Goal: Check status: Check status

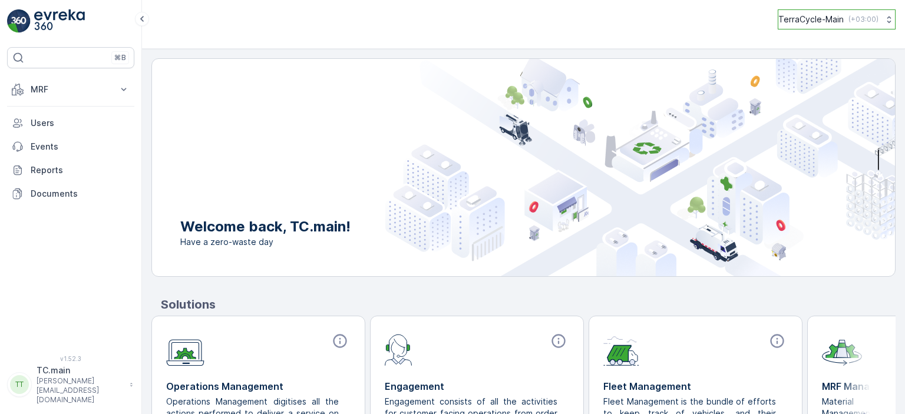
click at [863, 22] on p "( +03:00 )" at bounding box center [863, 19] width 30 height 9
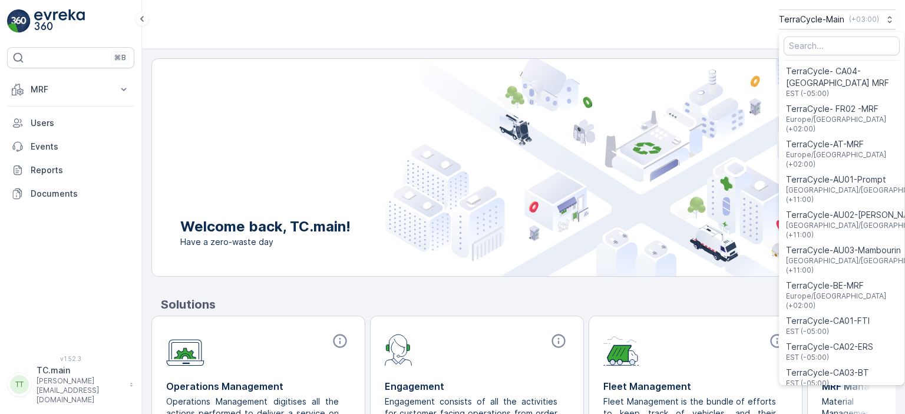
click at [818, 56] on div "Menu" at bounding box center [841, 46] width 125 height 24
click at [818, 51] on input "Menu" at bounding box center [842, 46] width 116 height 19
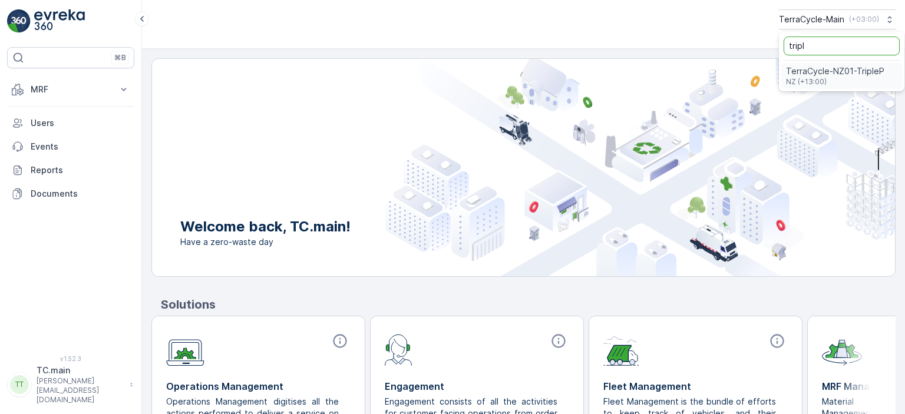
type input "tripl"
click at [815, 74] on span "TerraCycle-NZ01-TripleP" at bounding box center [835, 71] width 98 height 12
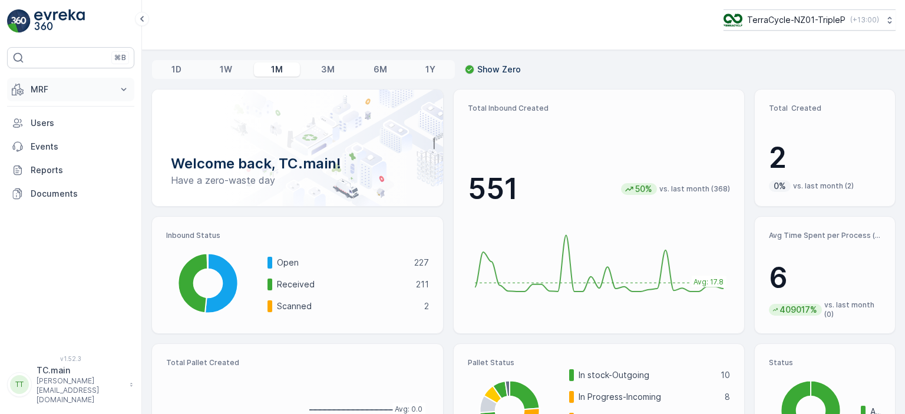
click at [117, 91] on button "MRF" at bounding box center [70, 90] width 127 height 24
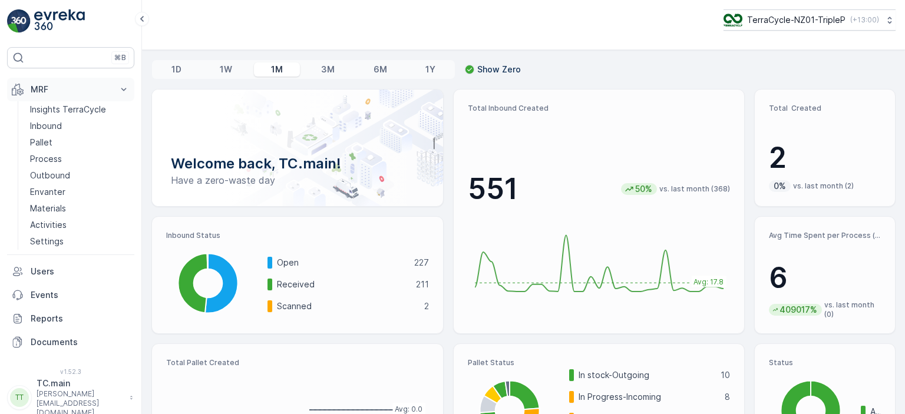
click at [117, 91] on button "MRF" at bounding box center [70, 90] width 127 height 24
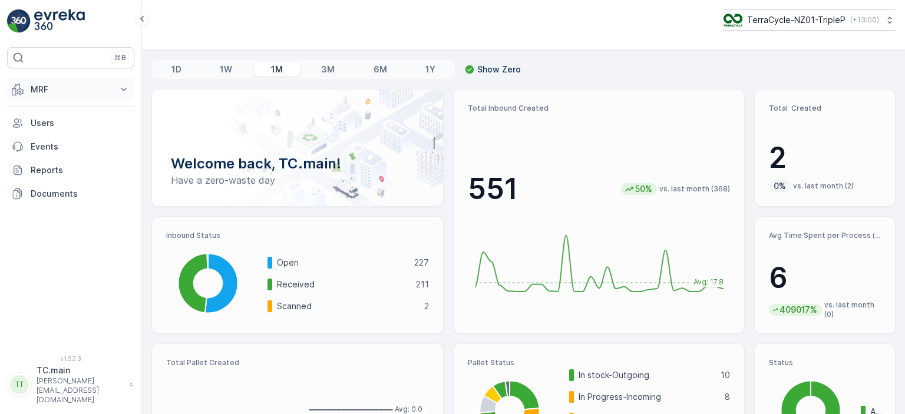
click at [117, 91] on button "MRF" at bounding box center [70, 90] width 127 height 24
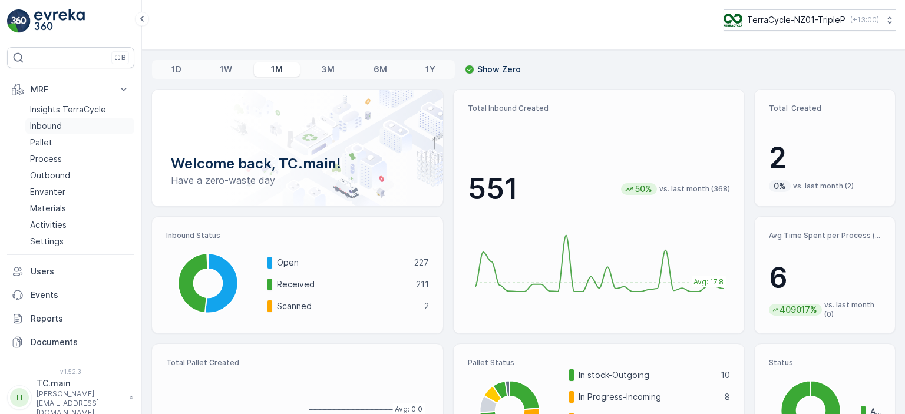
click at [48, 126] on p "Inbound" at bounding box center [46, 126] width 32 height 12
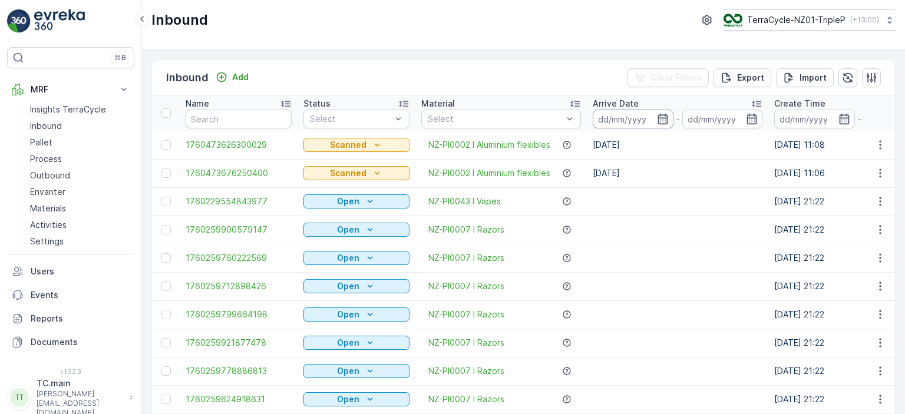
click at [657, 119] on input at bounding box center [633, 119] width 81 height 19
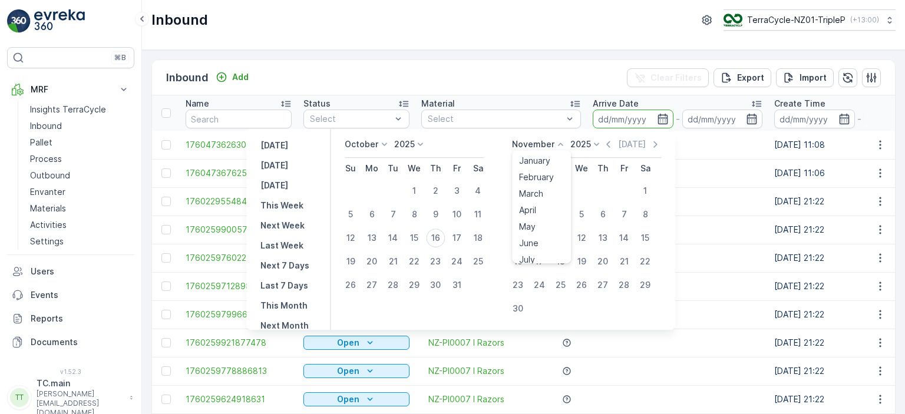
click at [557, 143] on div "November January February March April May June July August September October No…" at bounding box center [539, 144] width 54 height 12
click at [397, 143] on div "[DATE]" at bounding box center [385, 144] width 81 height 12
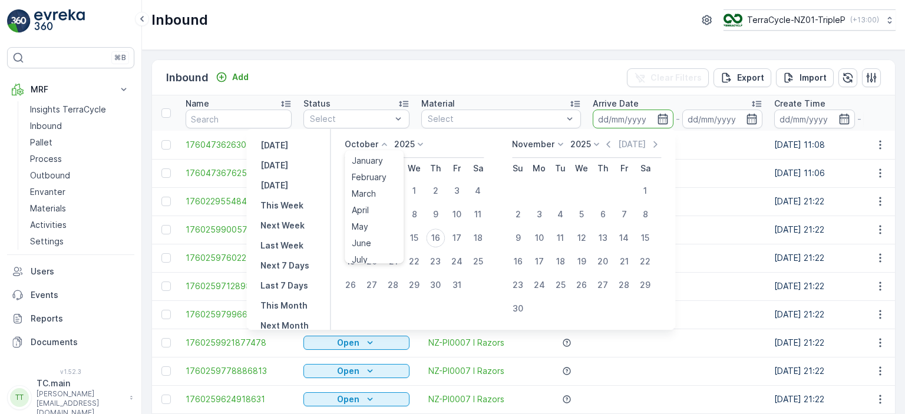
click at [388, 143] on icon at bounding box center [384, 144] width 12 height 12
click at [378, 229] on span "September" at bounding box center [374, 234] width 45 height 12
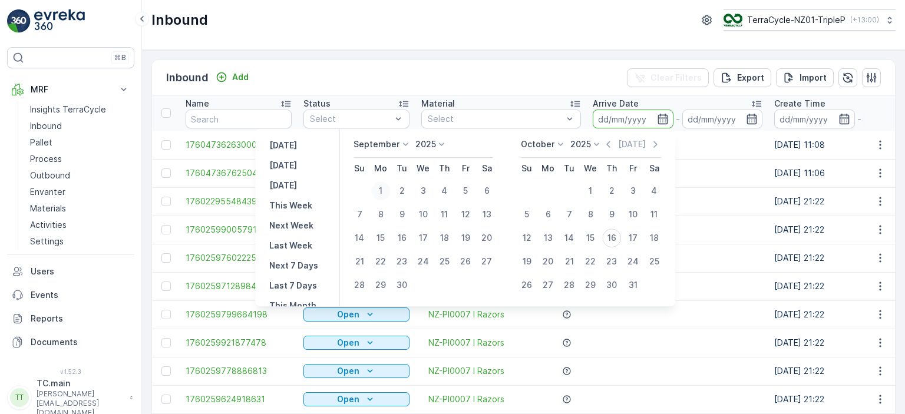
click at [384, 190] on div "1" at bounding box center [380, 190] width 19 height 19
type input "[DATE]"
click at [384, 190] on div "1" at bounding box center [380, 190] width 19 height 19
type input "[DATE]"
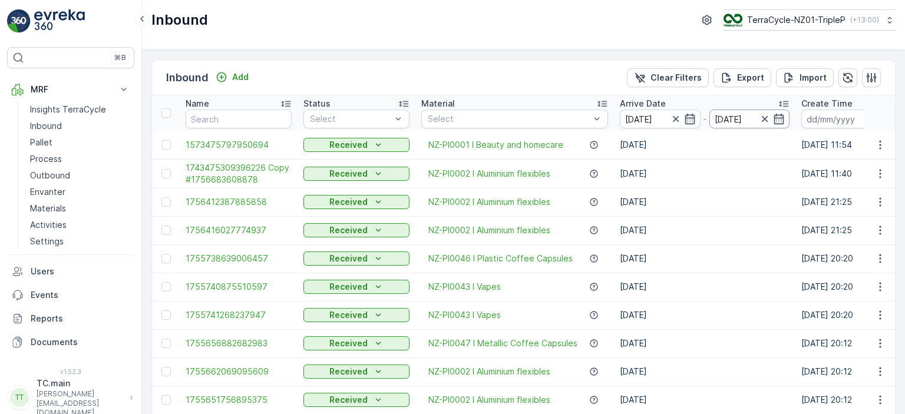
click at [733, 118] on input "[DATE]" at bounding box center [749, 119] width 81 height 19
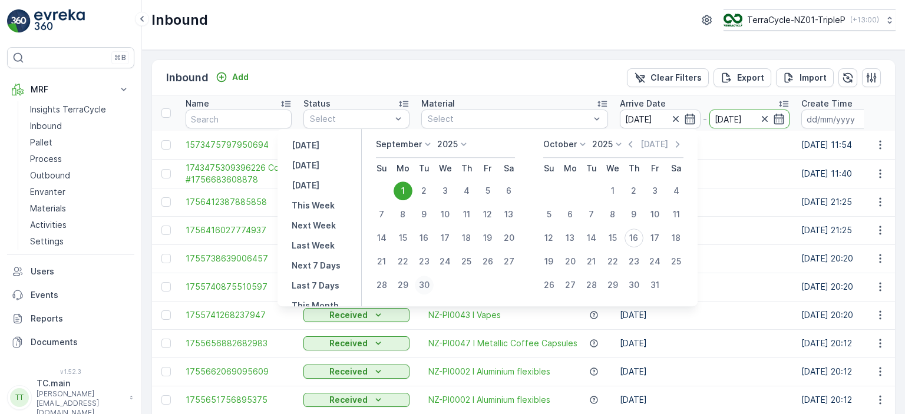
click at [431, 288] on div "30" at bounding box center [424, 285] width 19 height 19
type input "[DATE]"
click at [431, 288] on span "NZ-PI0043 I Vapes" at bounding box center [464, 287] width 72 height 12
